Goal: Find specific page/section: Find specific page/section

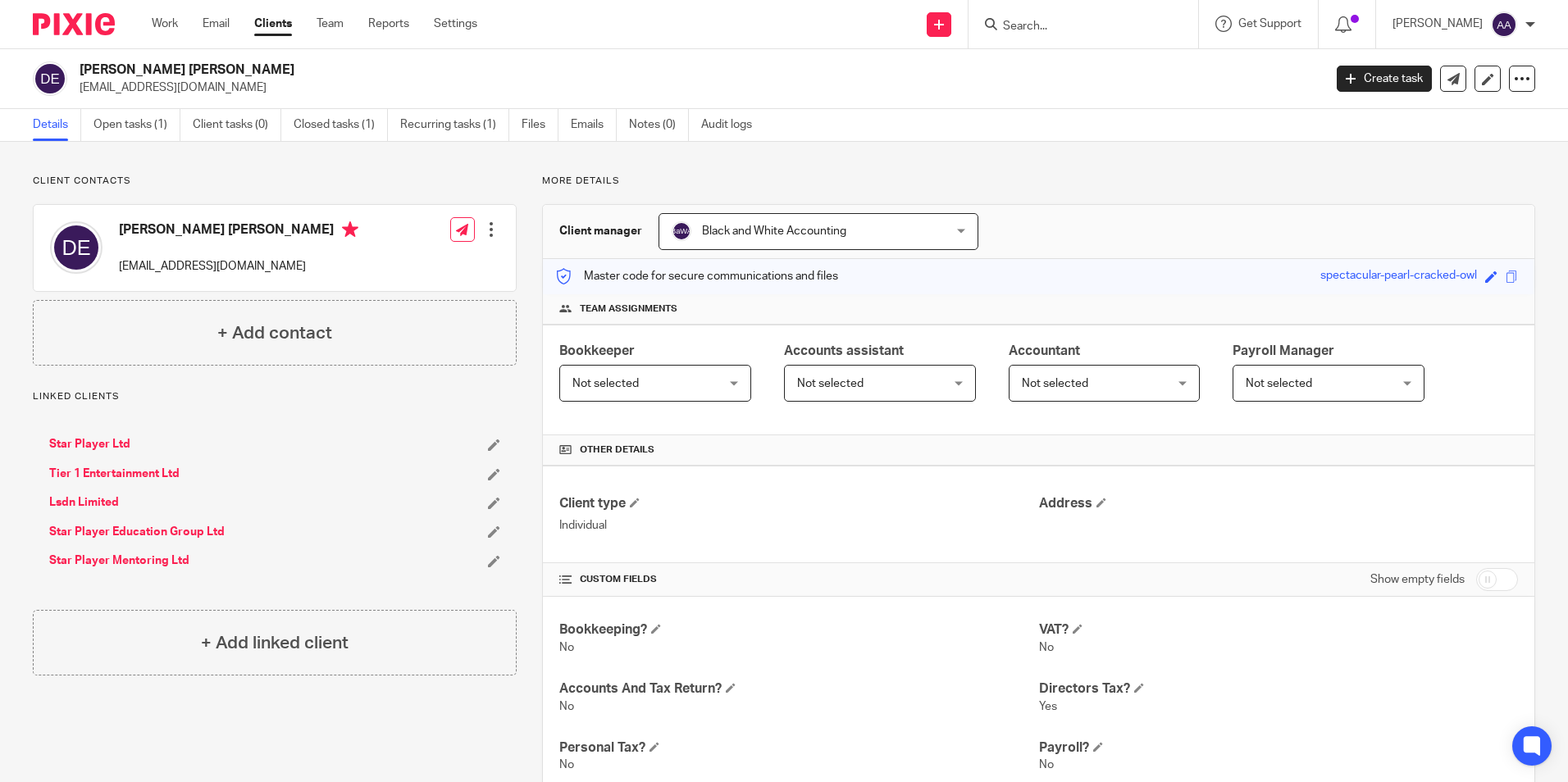
click at [1043, 30] on input "Search" at bounding box center [1076, 27] width 148 height 15
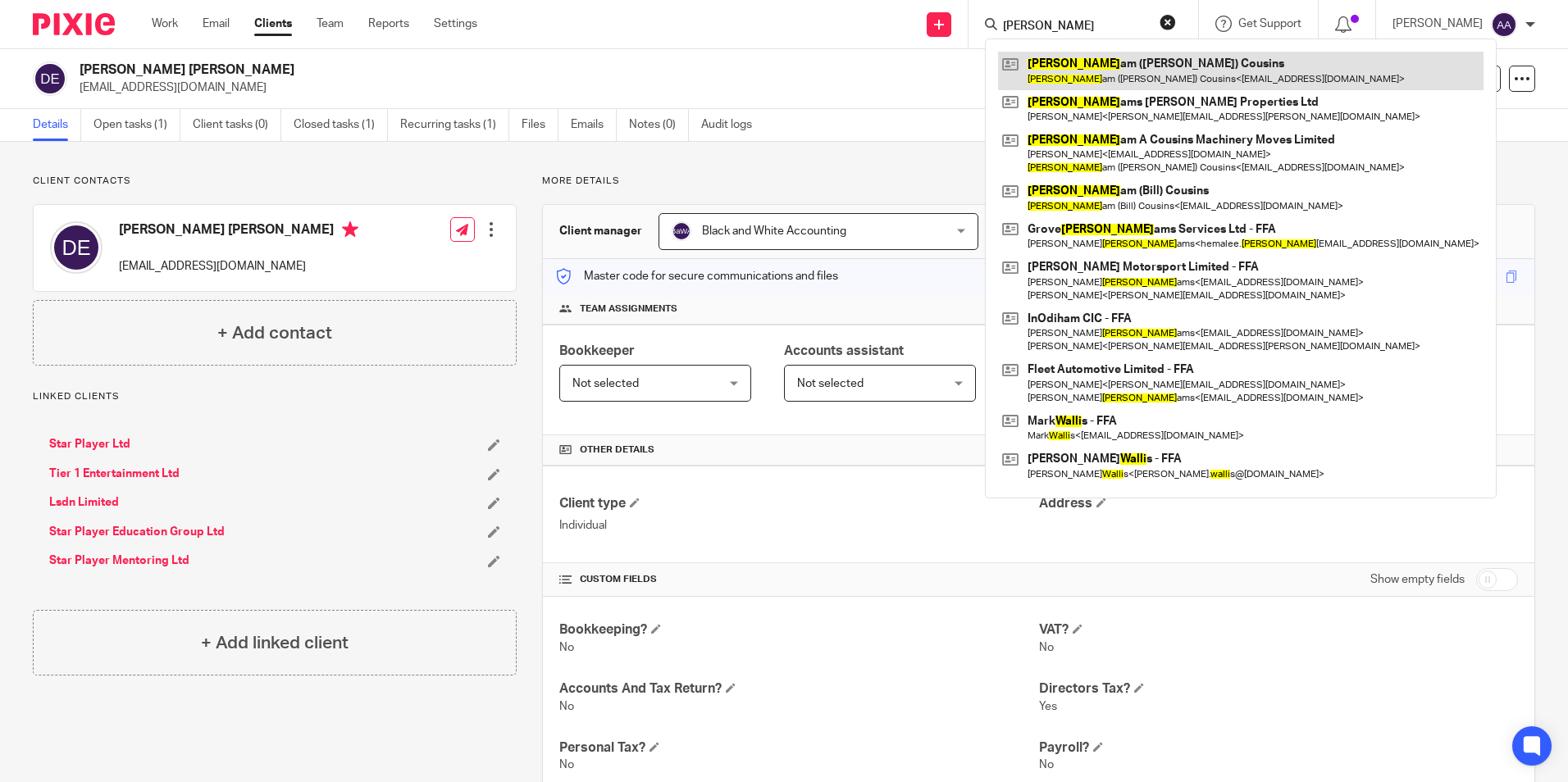
type input "willi"
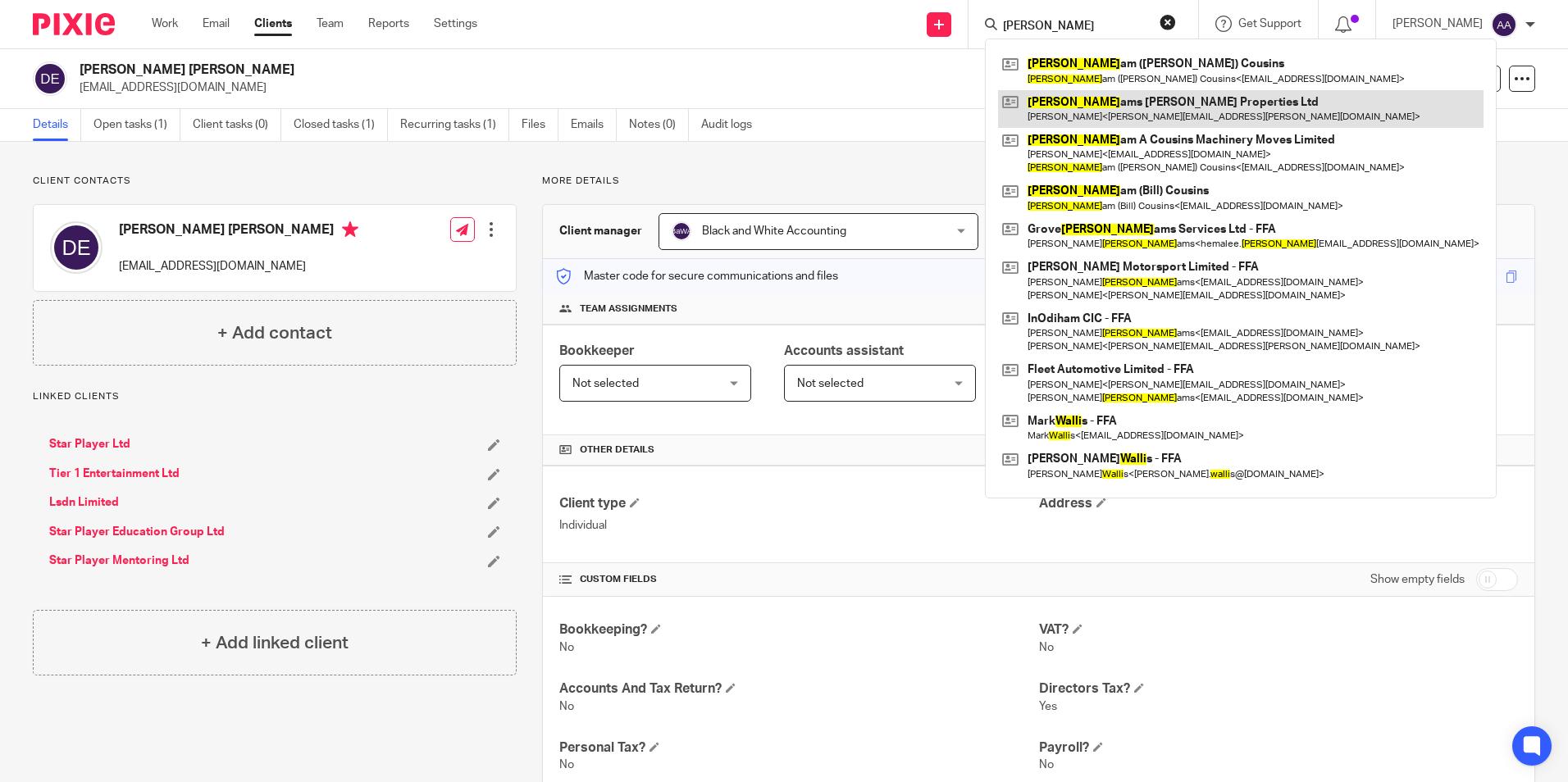
drag, startPoint x: 1061, startPoint y: 52, endPoint x: 1036, endPoint y: 97, distance: 51.5
click at [1036, 97] on link at bounding box center [1241, 109] width 486 height 37
click at [1046, 100] on link at bounding box center [1241, 109] width 486 height 37
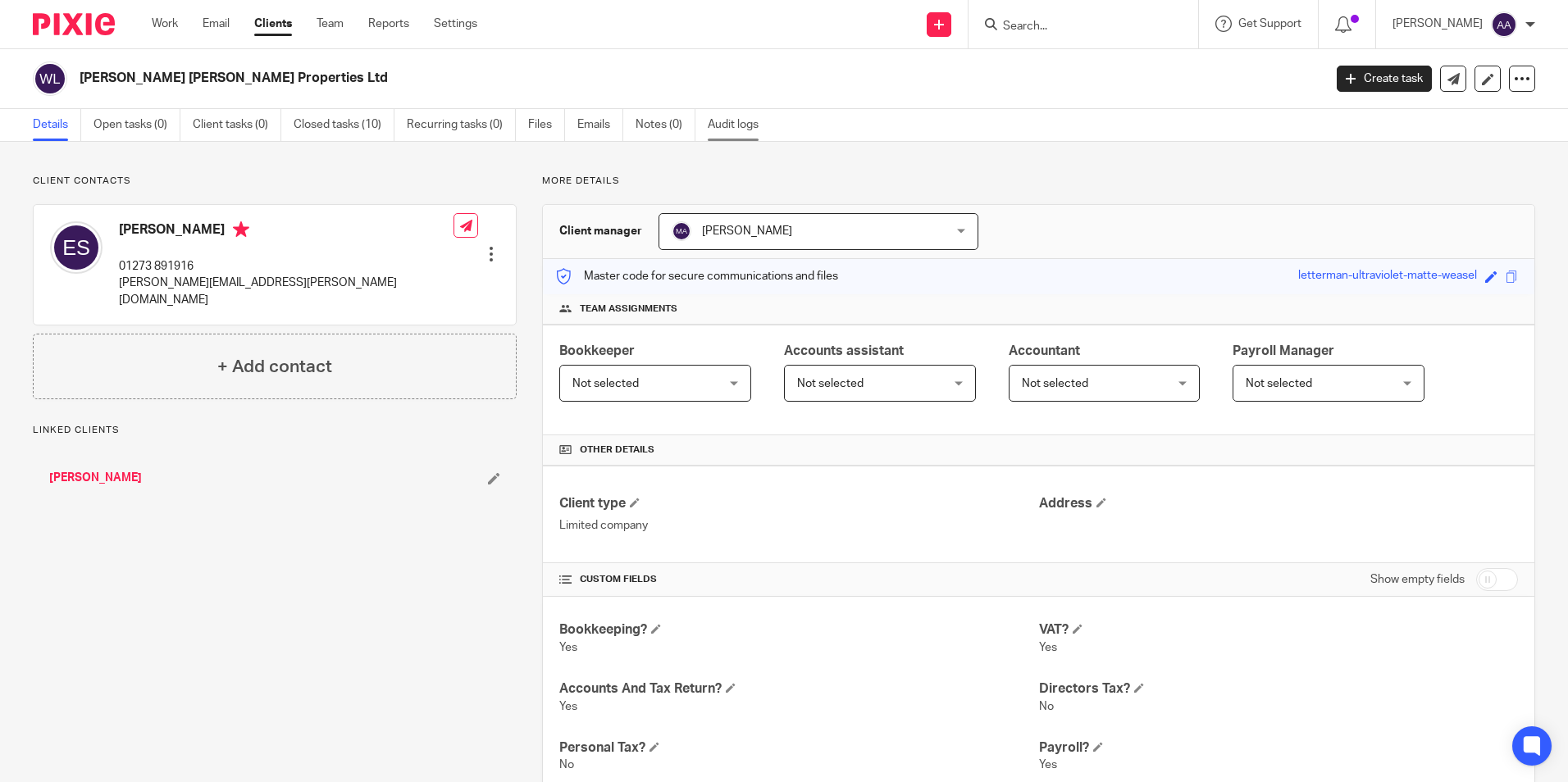
click at [751, 126] on link "Audit logs" at bounding box center [739, 125] width 64 height 32
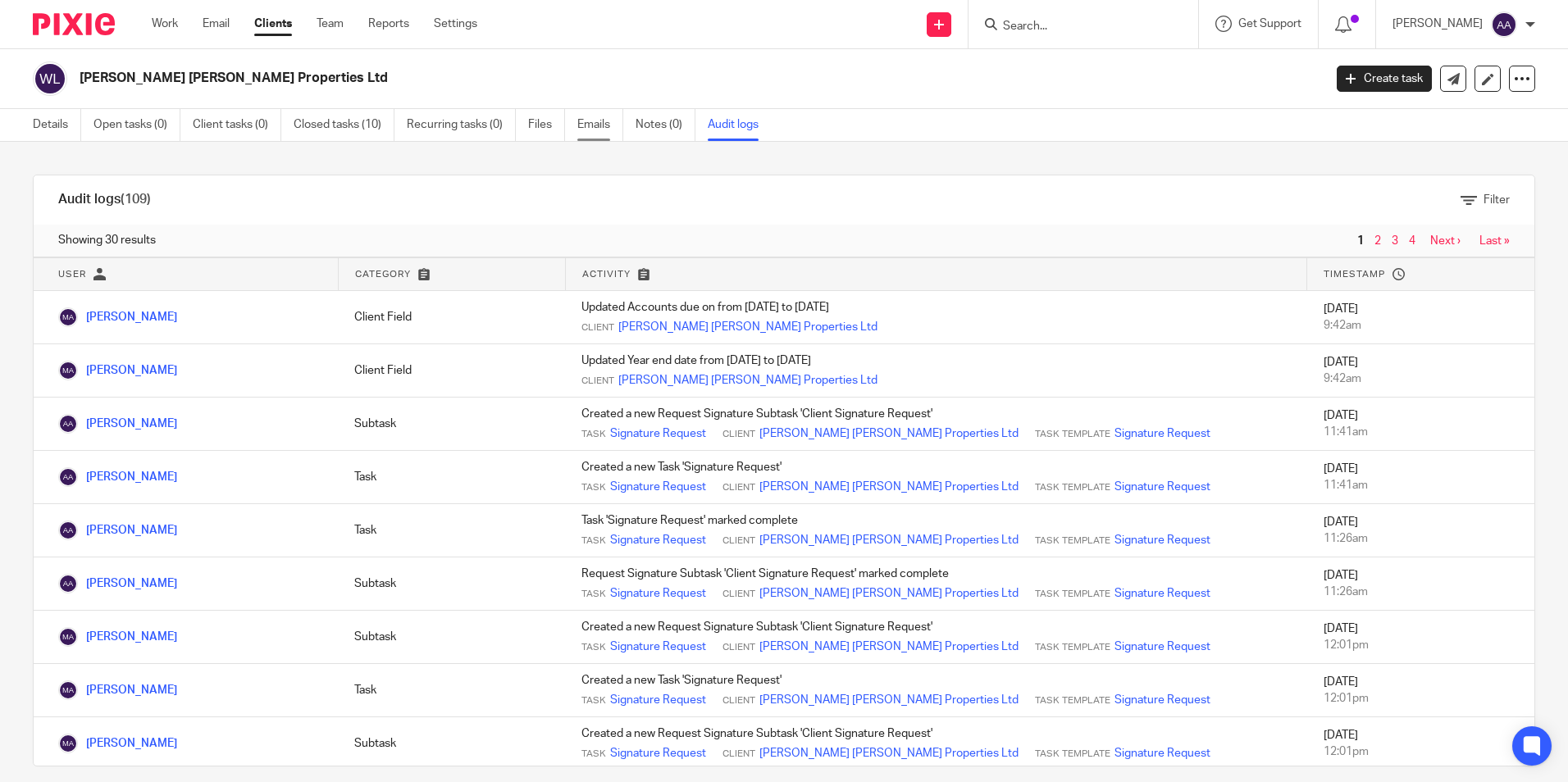
click at [605, 140] on link "Emails" at bounding box center [600, 125] width 46 height 32
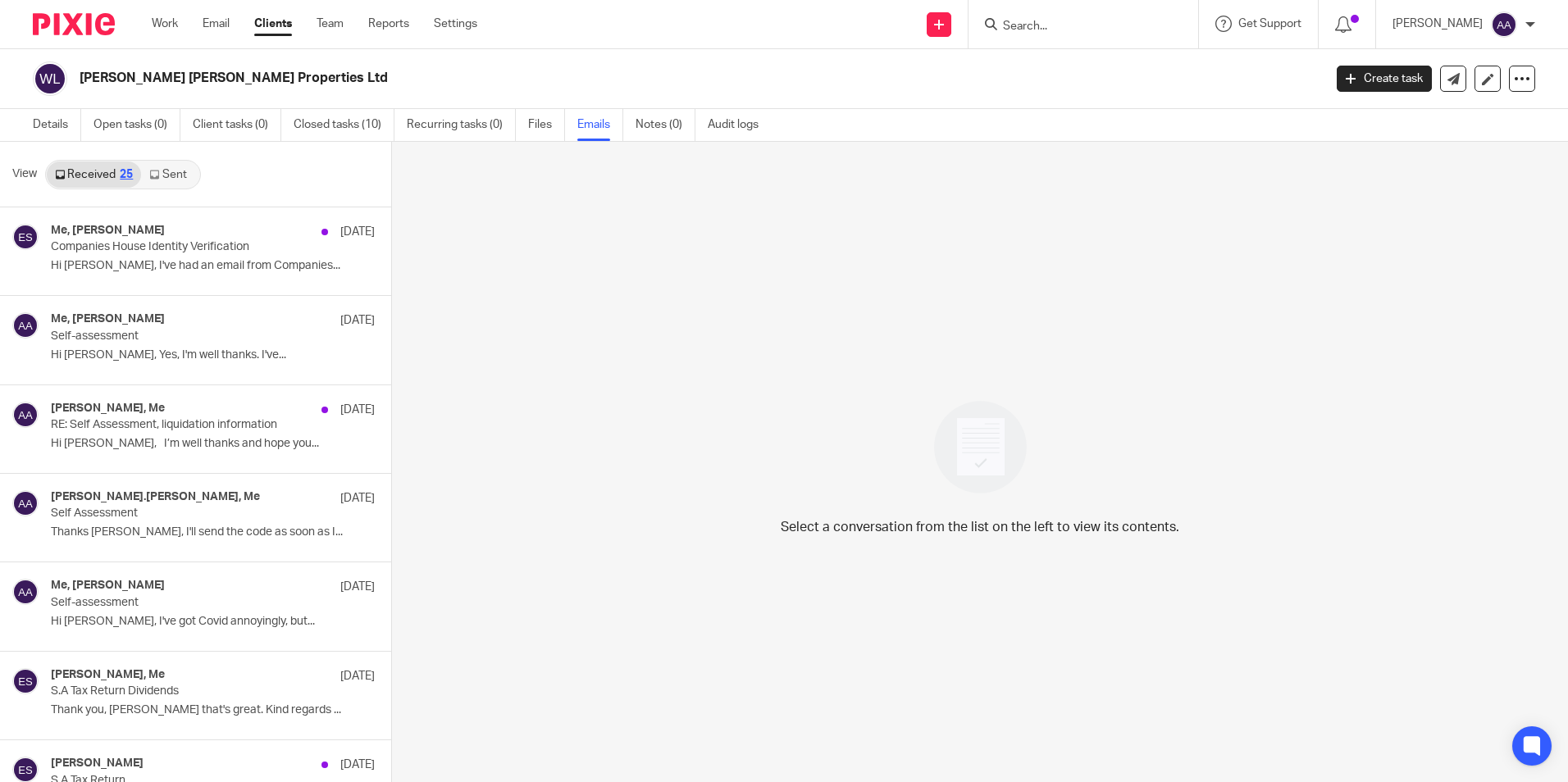
click at [171, 170] on link "Sent" at bounding box center [169, 175] width 57 height 26
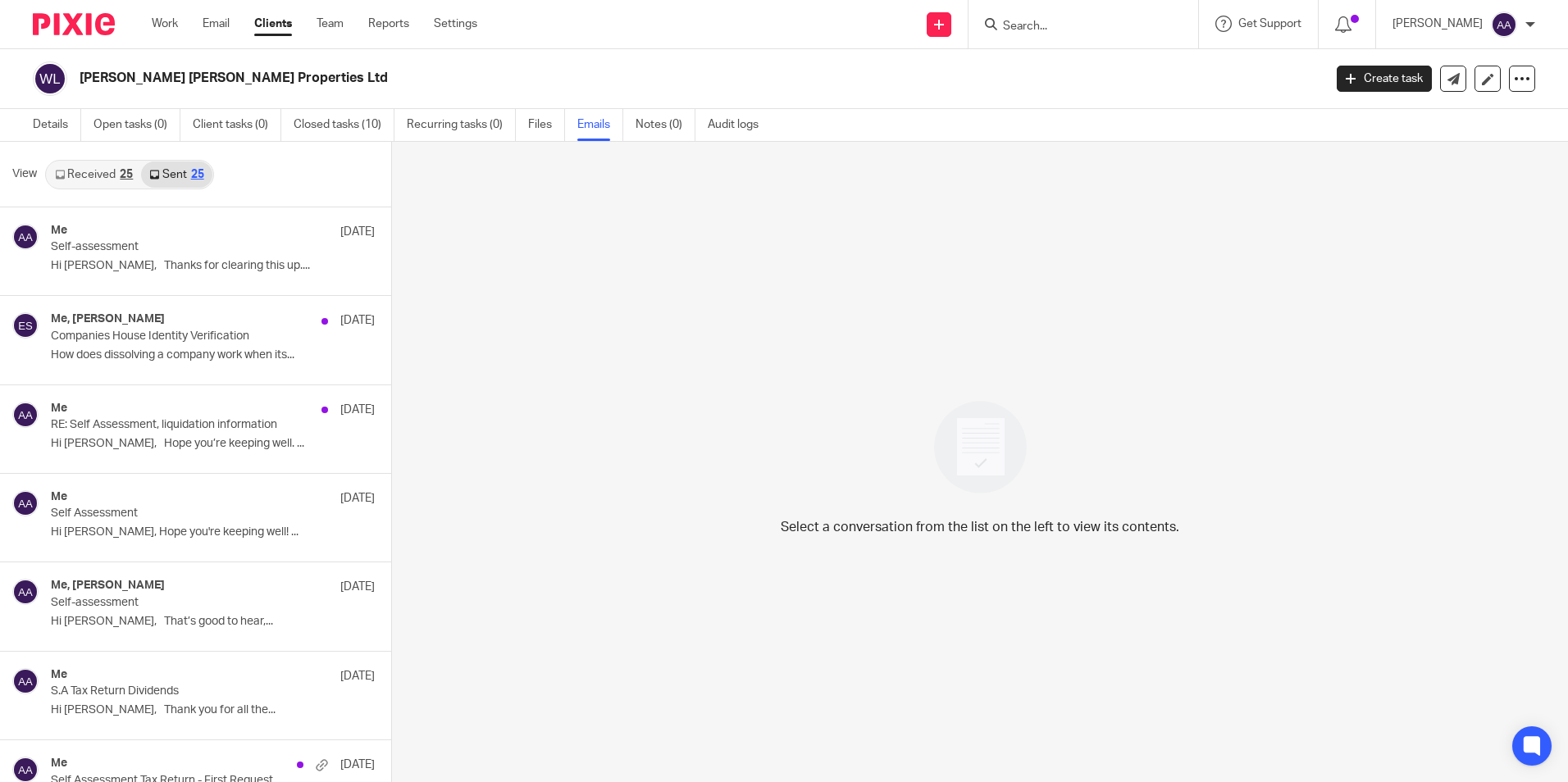
click at [653, 519] on div "Select a conversation from the list on the left to view its contents." at bounding box center [980, 463] width 1176 height 643
click at [650, 512] on div "Select a conversation from the list on the left to view its contents." at bounding box center [980, 463] width 1176 height 643
click at [78, 125] on link "Details" at bounding box center [57, 125] width 49 height 32
